Goal: Information Seeking & Learning: Check status

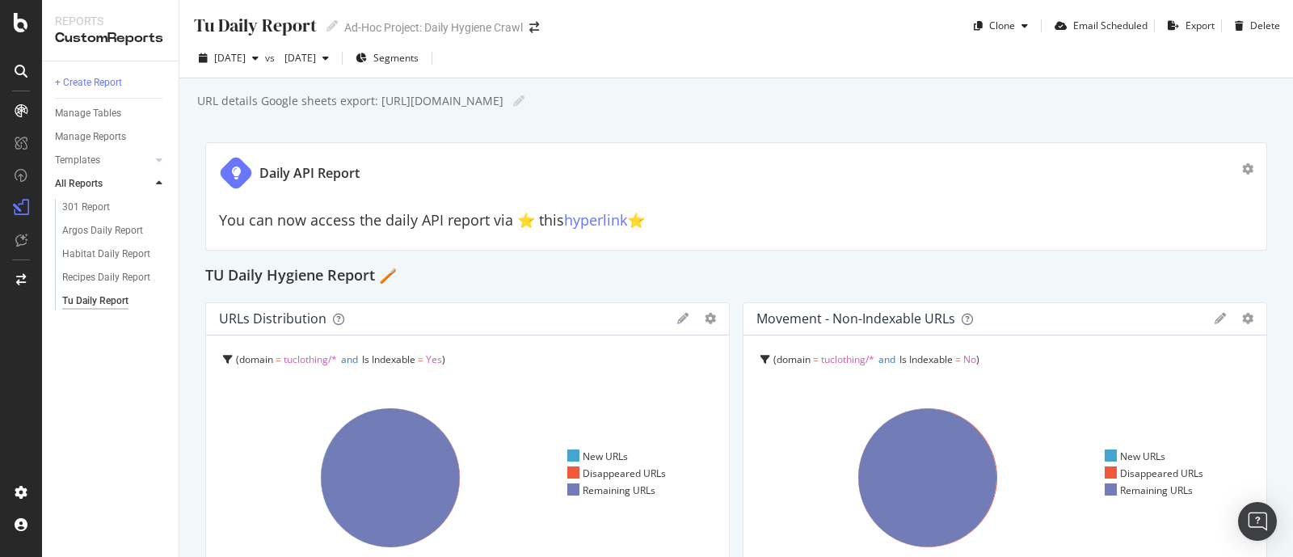
click at [275, 73] on div "2025 Sep. 8th vs 2025 Aug. 11th Segments" at bounding box center [736, 61] width 1114 height 32
click at [246, 59] on span "[DATE]" at bounding box center [230, 58] width 32 height 14
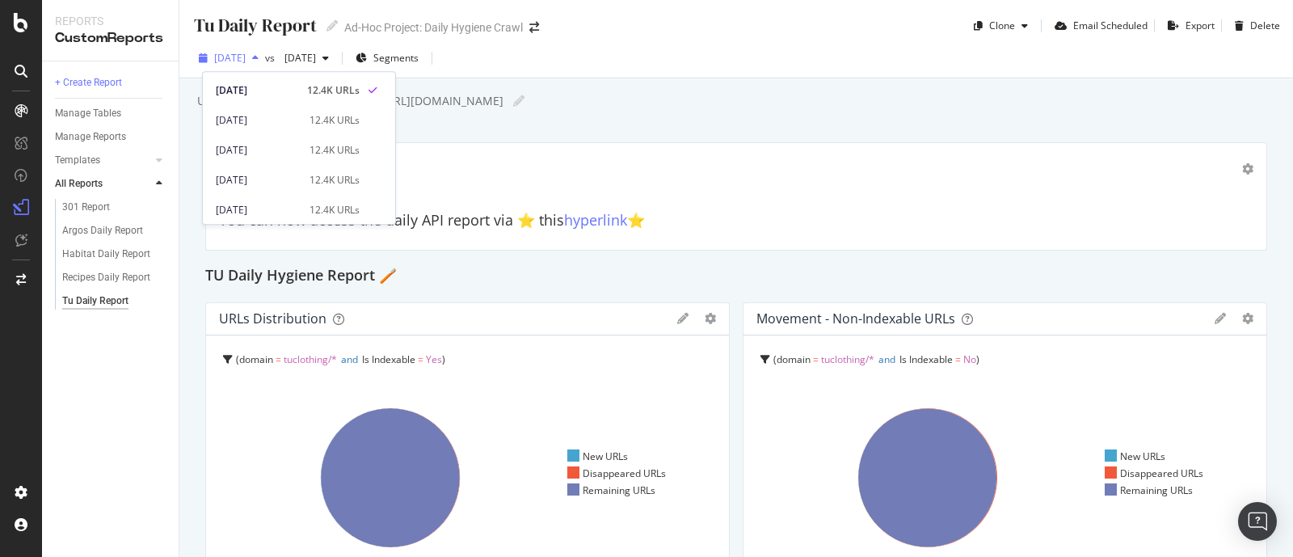
click at [246, 59] on span "[DATE]" at bounding box center [230, 58] width 32 height 14
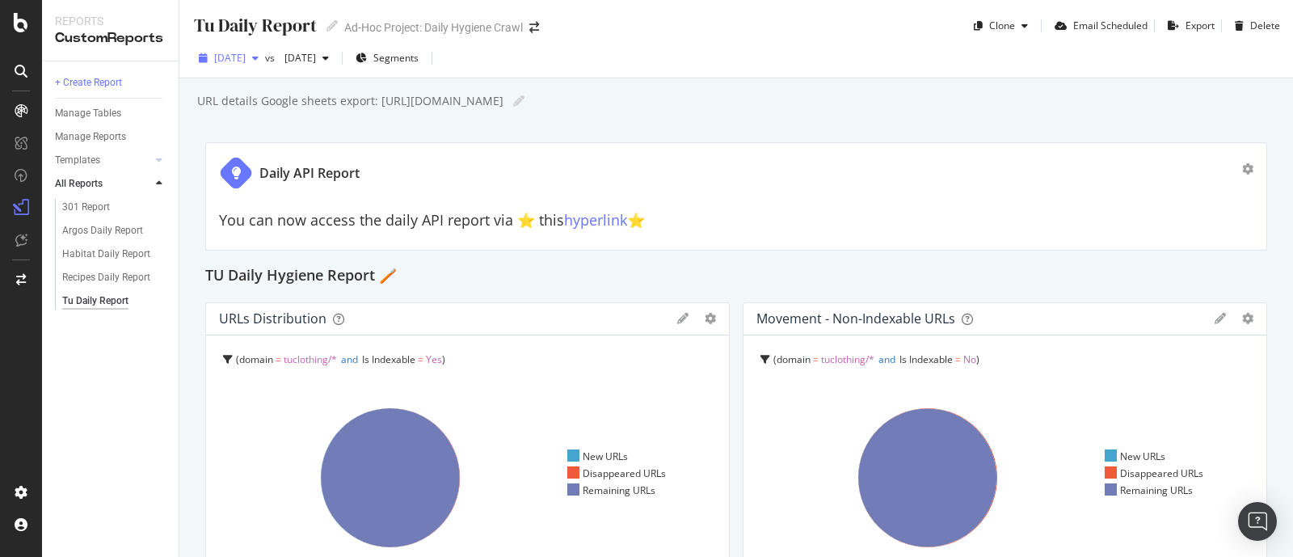
click at [246, 58] on span "[DATE]" at bounding box center [230, 58] width 32 height 14
click at [1250, 32] on div "Delete" at bounding box center [1265, 26] width 30 height 14
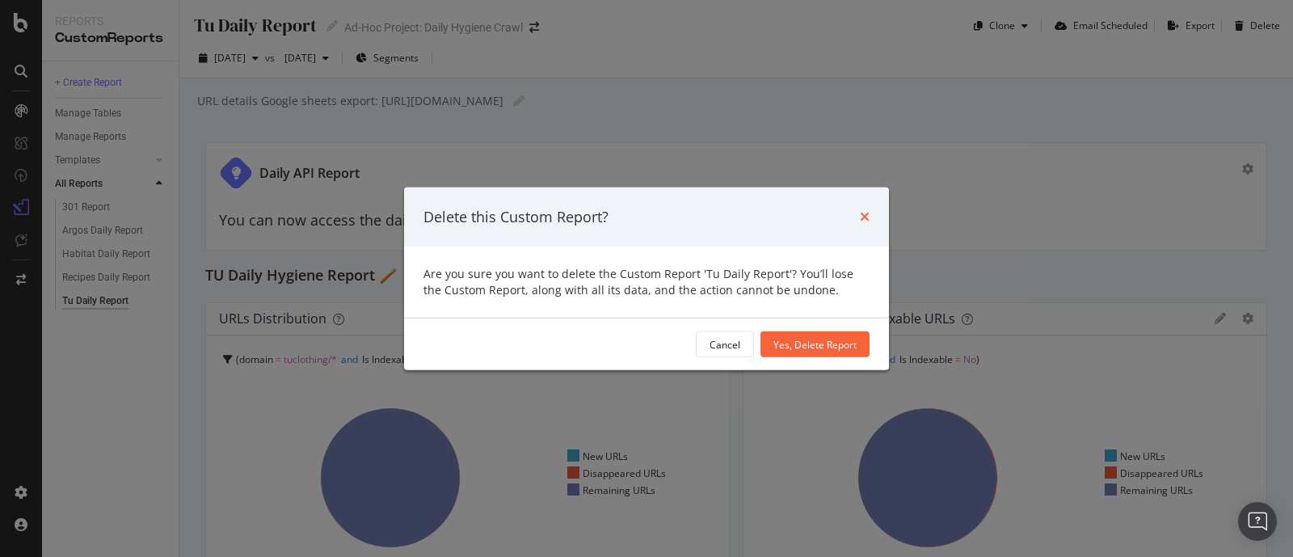
click at [866, 216] on icon "times" at bounding box center [865, 216] width 10 height 13
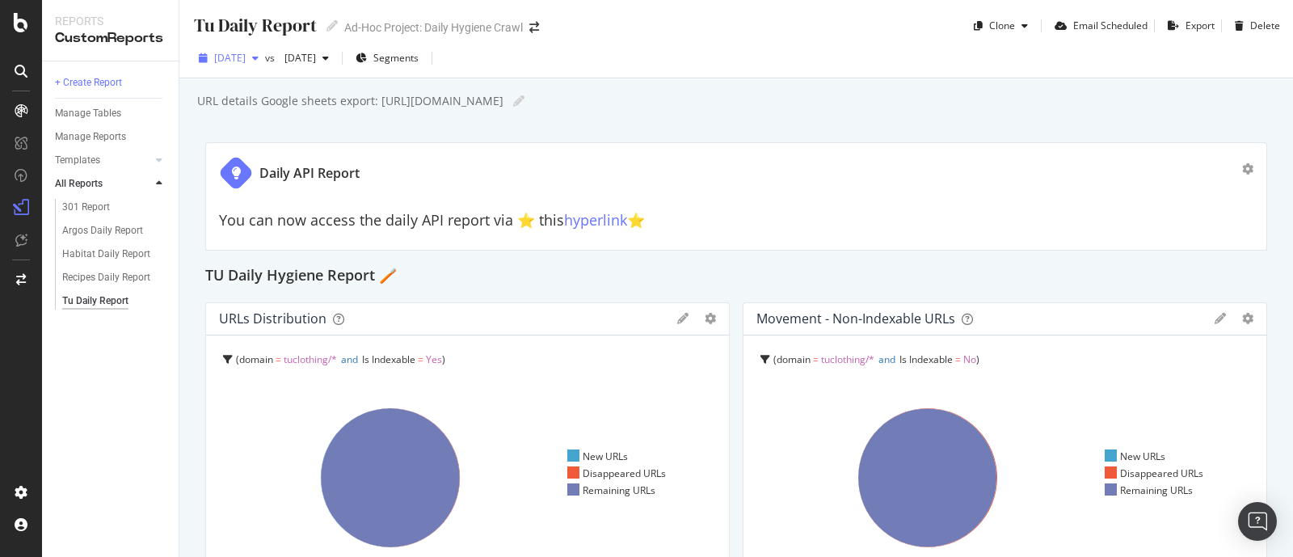
click at [265, 66] on div "[DATE]" at bounding box center [228, 58] width 73 height 24
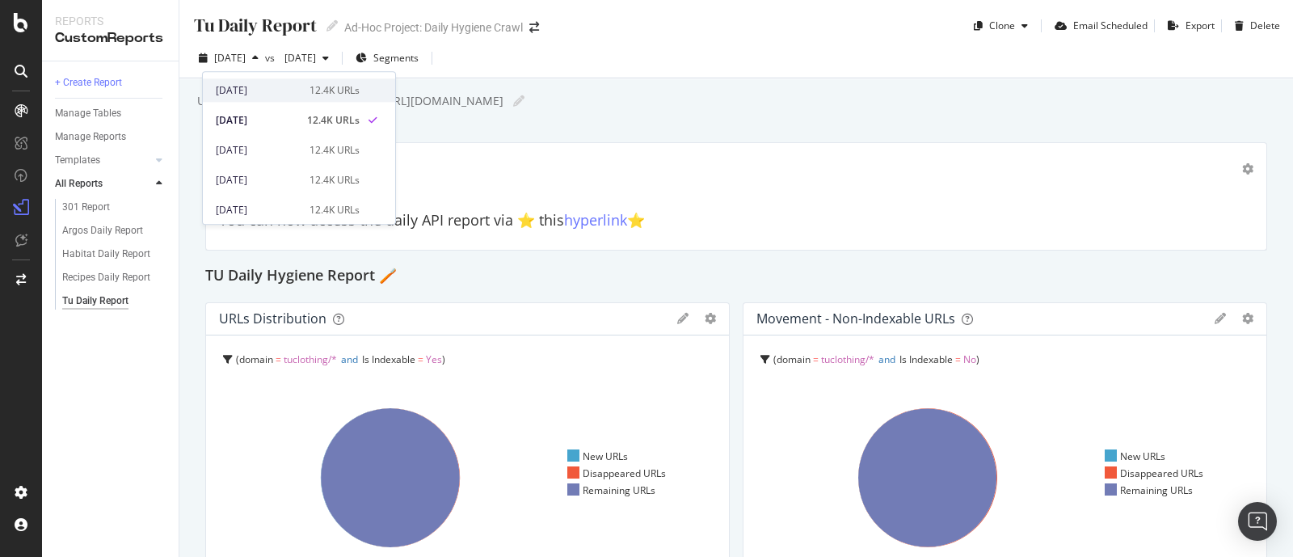
click at [275, 85] on div "[DATE]" at bounding box center [258, 90] width 84 height 15
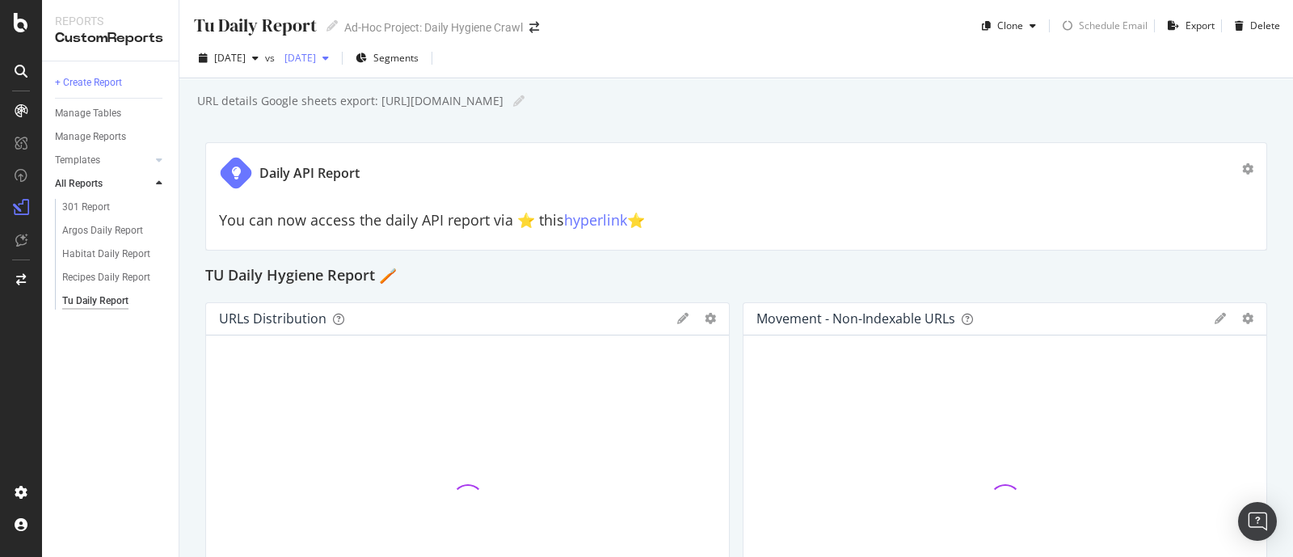
click at [335, 65] on div "[DATE]" at bounding box center [306, 58] width 57 height 24
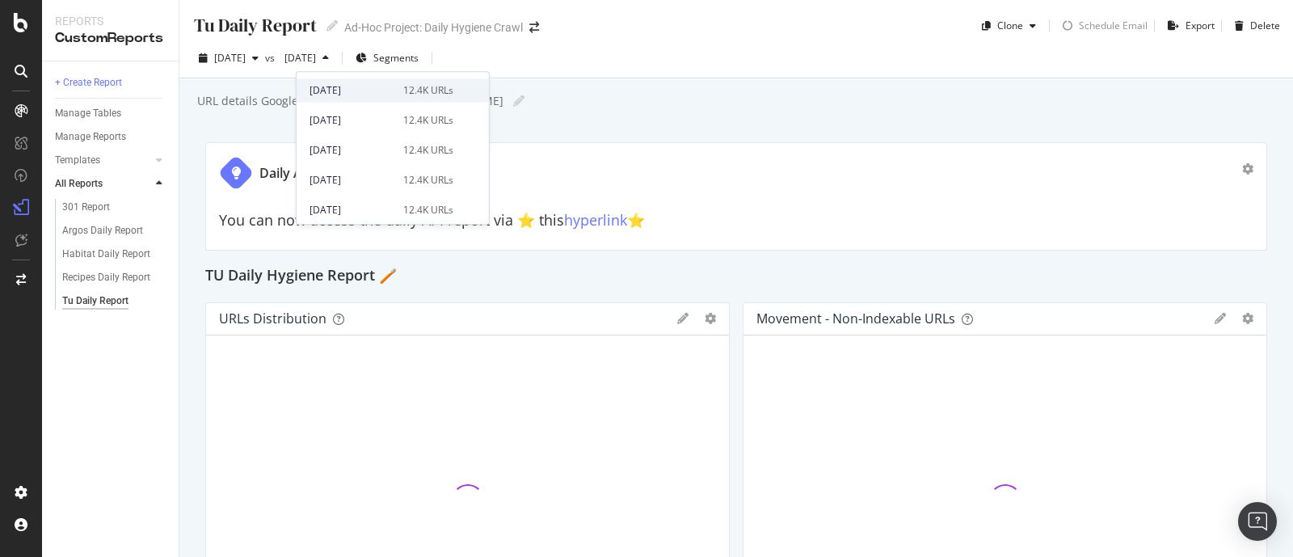
click at [366, 84] on div "[DATE]" at bounding box center [352, 90] width 84 height 15
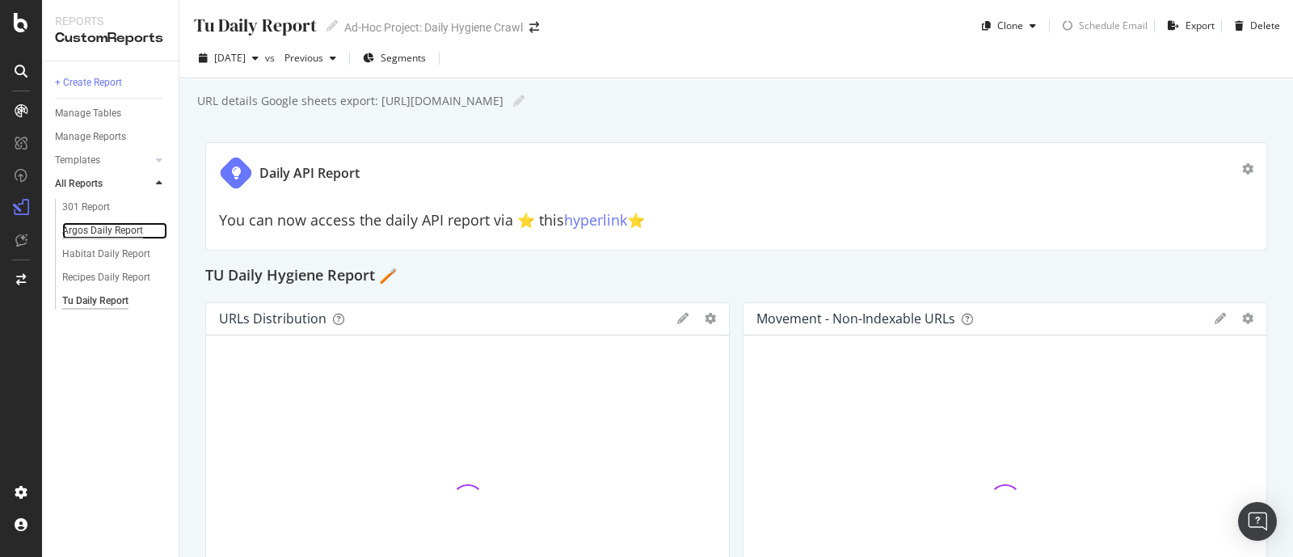
click at [106, 228] on div "Argos Daily Report" at bounding box center [102, 230] width 81 height 17
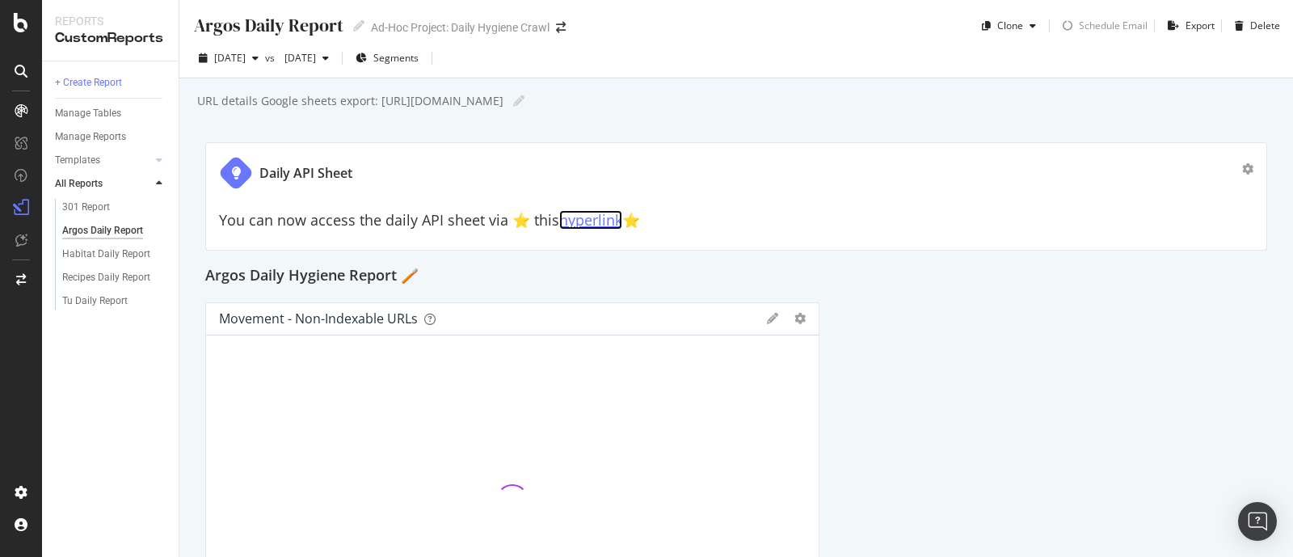
click at [575, 216] on link "hyperlink" at bounding box center [590, 219] width 63 height 19
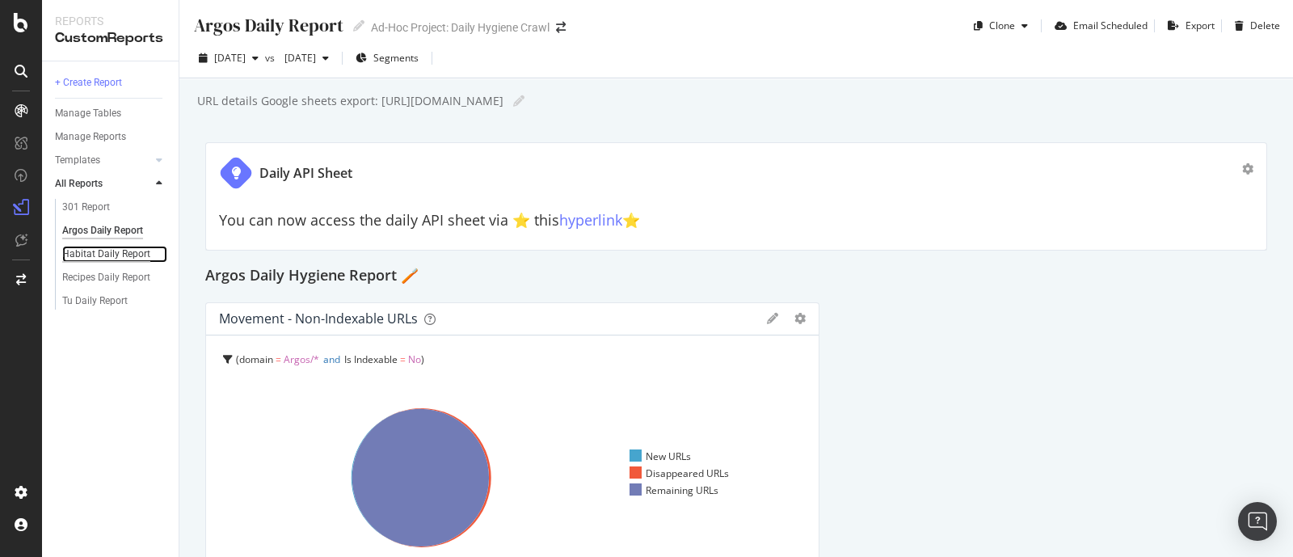
click at [133, 251] on div "Habitat Daily Report" at bounding box center [106, 254] width 88 height 17
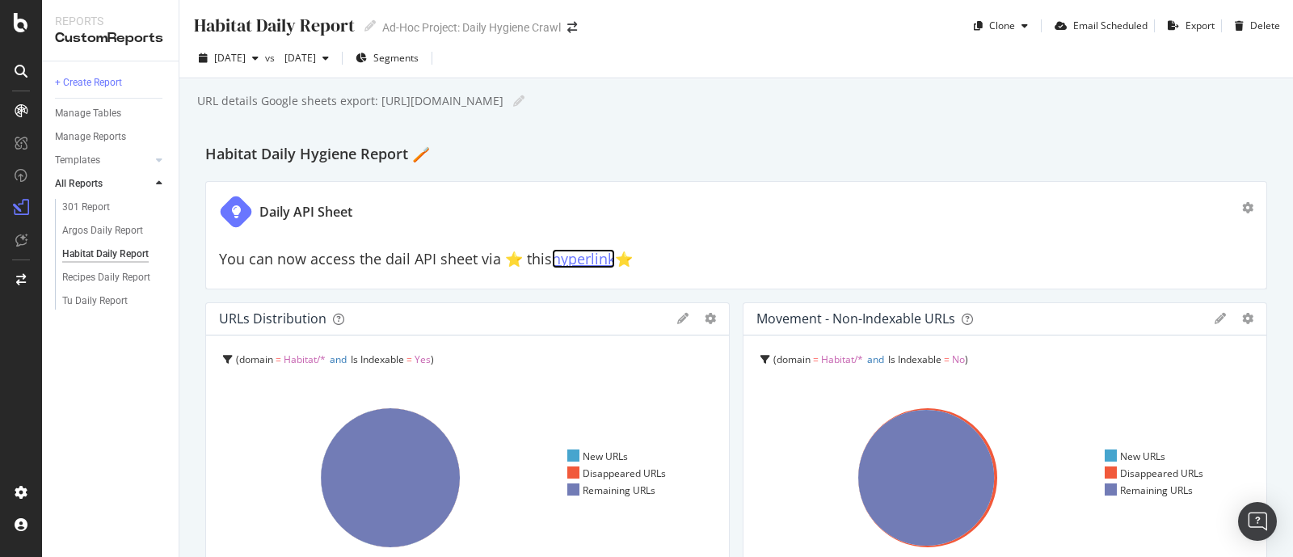
click at [578, 261] on link "hyperlink" at bounding box center [583, 258] width 63 height 19
click at [74, 301] on div "Tu Daily Report" at bounding box center [94, 301] width 65 height 17
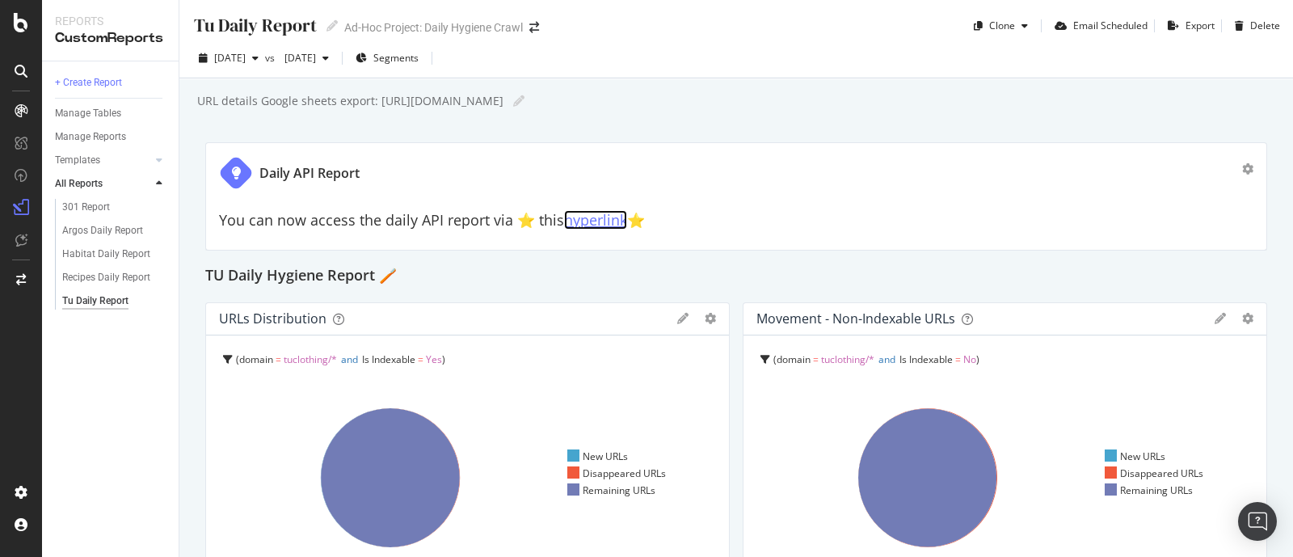
click at [579, 220] on link "hyperlink" at bounding box center [595, 219] width 63 height 19
